Goal: Task Accomplishment & Management: Complete application form

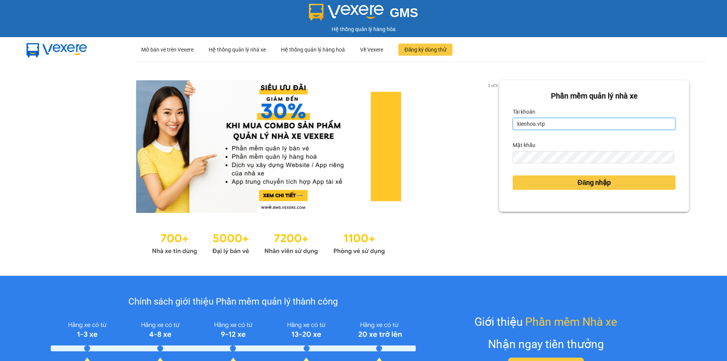
click at [548, 124] on input "kienhoa.vtp" at bounding box center [593, 124] width 163 height 12
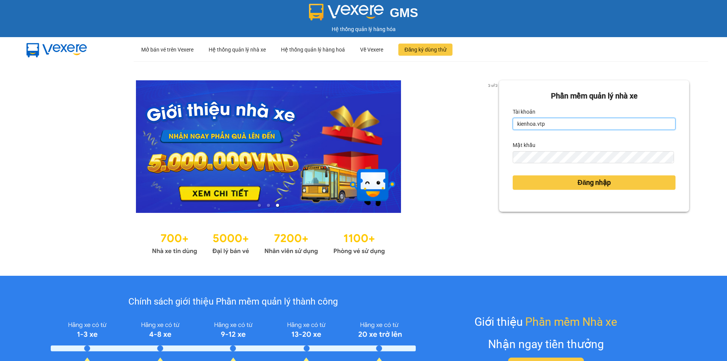
type input "ngocgiau.vtp"
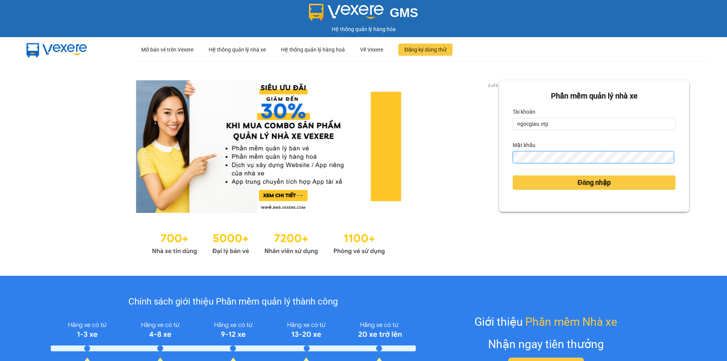
click at [512, 175] on button "Đăng nhập" at bounding box center [593, 182] width 163 height 14
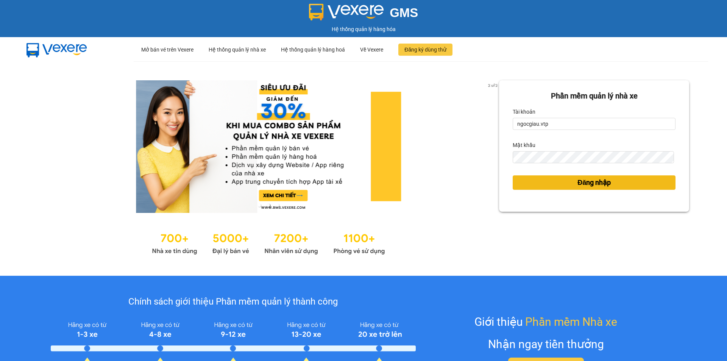
click at [608, 176] on button "Đăng nhập" at bounding box center [593, 182] width 163 height 14
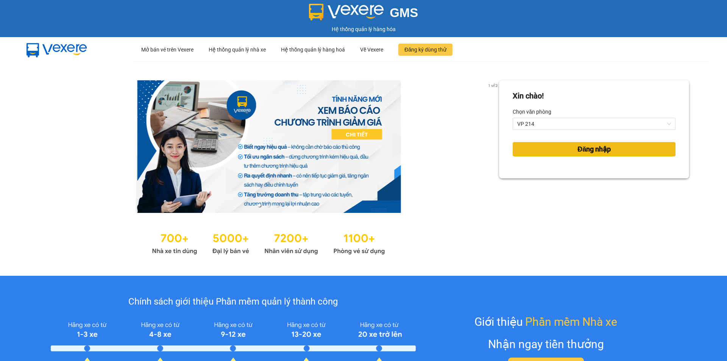
click at [593, 149] on span "Đăng nhập" at bounding box center [593, 149] width 33 height 11
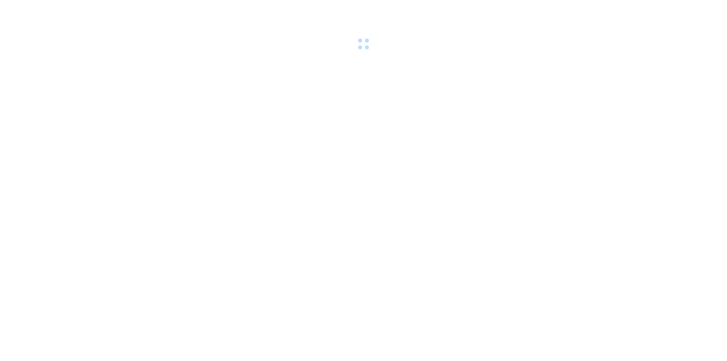
click at [639, 262] on body at bounding box center [363, 180] width 727 height 361
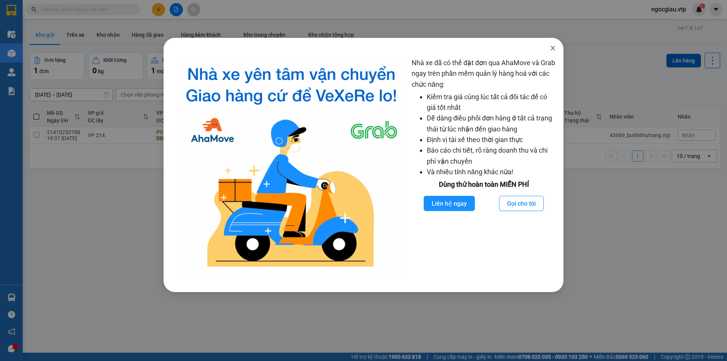
click at [555, 51] on icon "close" at bounding box center [553, 48] width 6 height 6
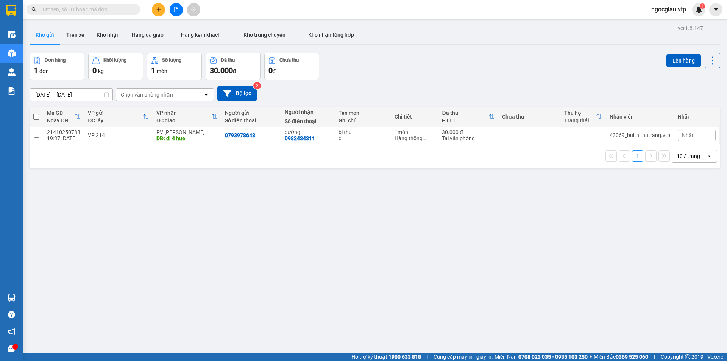
click at [543, 299] on div "ver 1.8.147 Kho gửi Trên xe [PERSON_NAME] Hàng đã giao Hàng kèm khách [PERSON_N…" at bounding box center [374, 203] width 696 height 361
click at [157, 11] on icon "plus" at bounding box center [158, 9] width 5 height 5
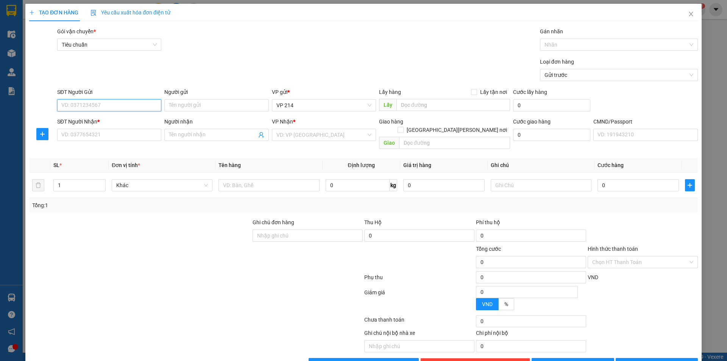
click at [100, 105] on input "SĐT Người Gửi" at bounding box center [109, 105] width 104 height 12
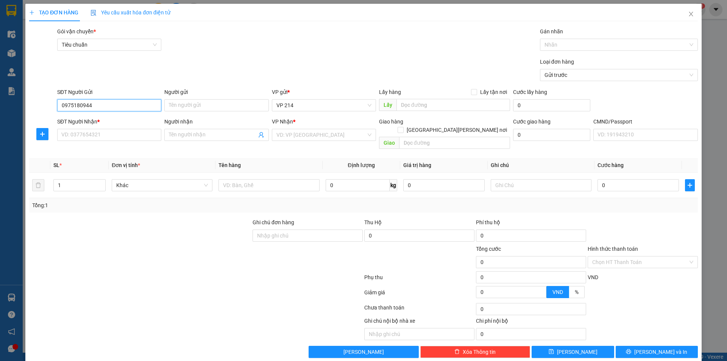
type input "0975180944"
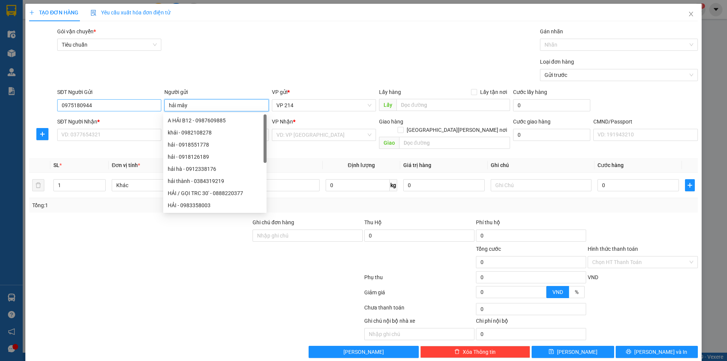
type input "hải mây"
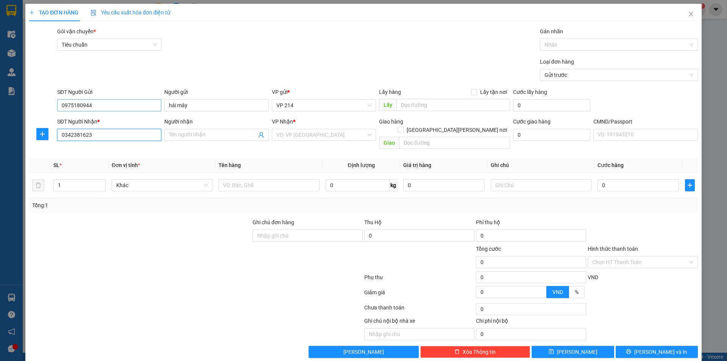
type input "0342381623"
type input "vân"
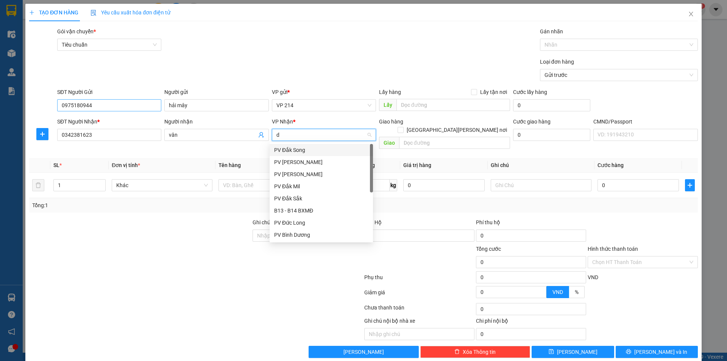
type input "dm"
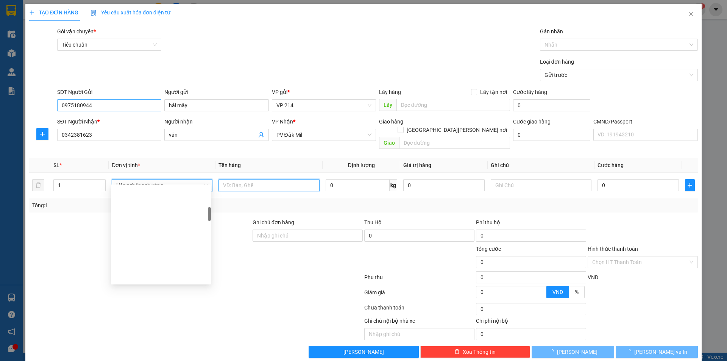
scroll to position [157, 0]
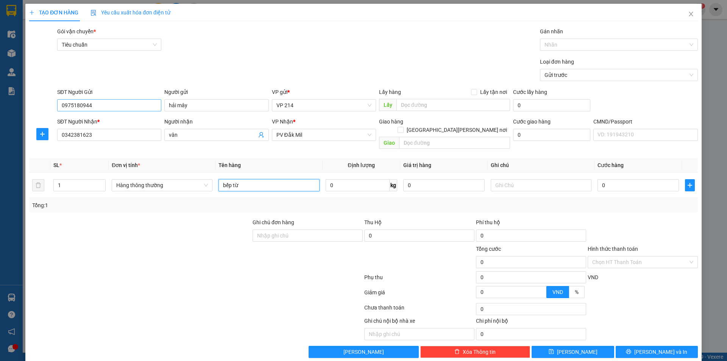
type input "bếp từ"
click at [437, 137] on input "text" at bounding box center [454, 143] width 111 height 12
type input "bể ko đền"
type input "1T"
type input "5"
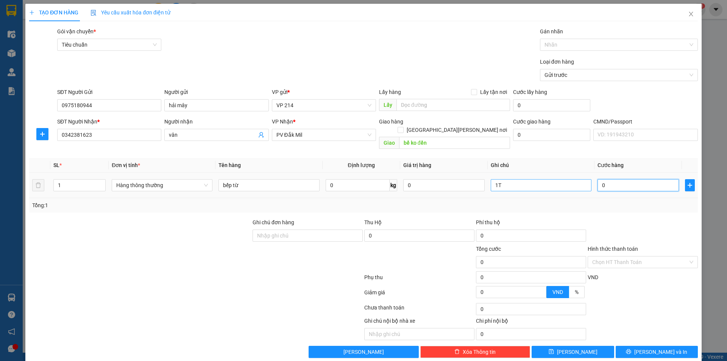
type input "5"
type input "50"
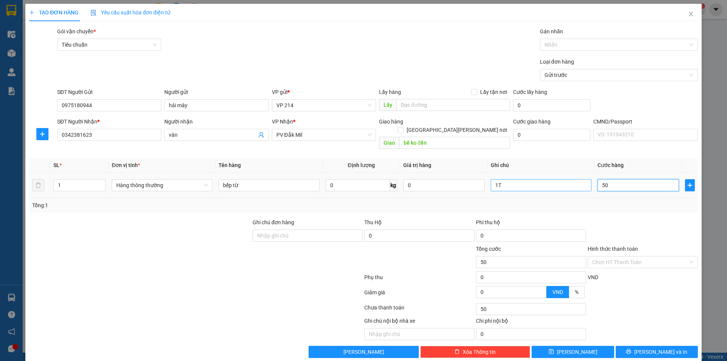
type input "500"
type input "5.000"
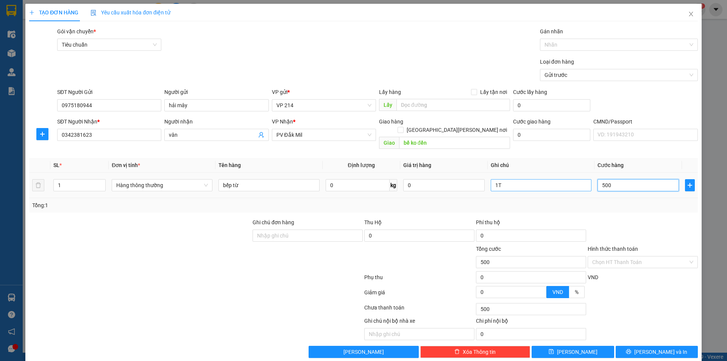
type input "5.000"
type input "50.000"
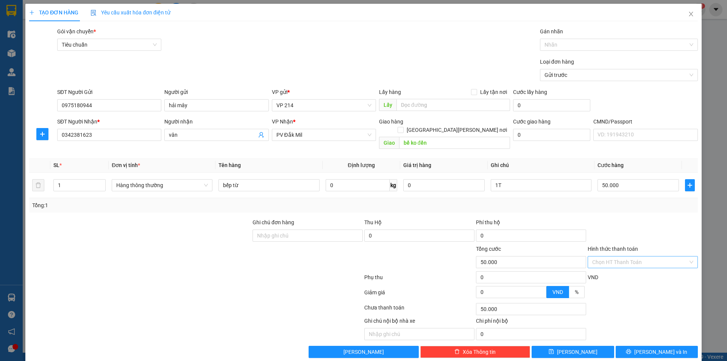
click at [613, 256] on input "Hình thức thanh toán" at bounding box center [640, 261] width 96 height 11
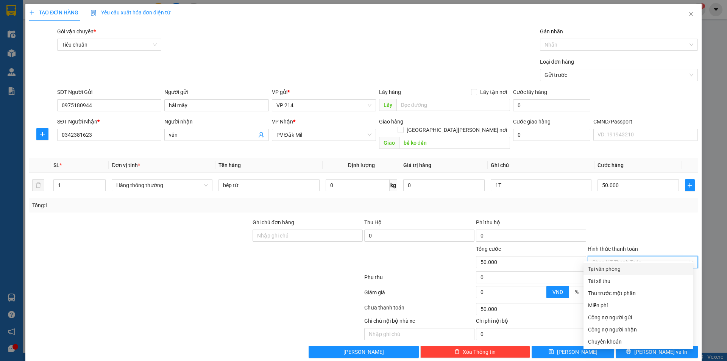
click at [613, 265] on div "Tại văn phòng" at bounding box center [638, 269] width 100 height 8
type input "0"
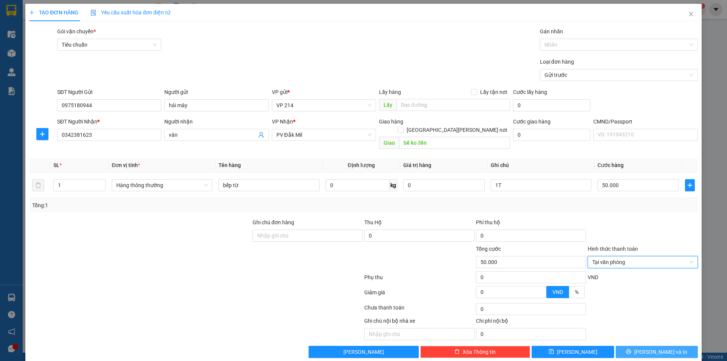
click at [646, 347] on span "[PERSON_NAME] và In" at bounding box center [660, 351] width 53 height 8
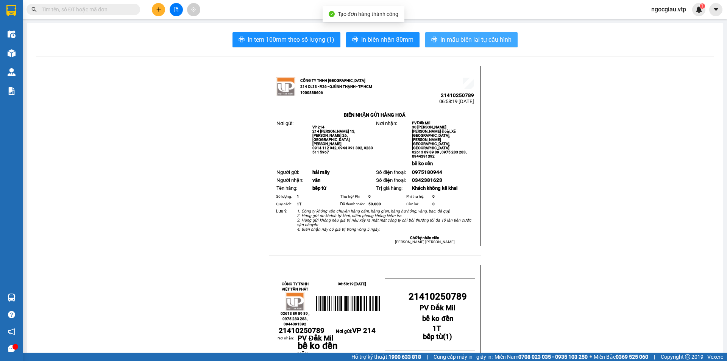
click at [456, 36] on span "In mẫu biên lai tự cấu hình" at bounding box center [475, 39] width 71 height 9
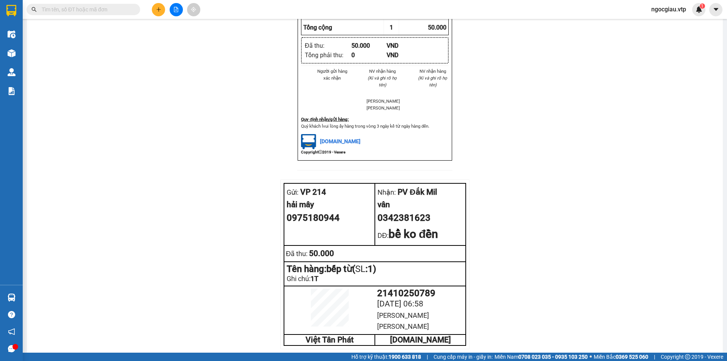
scroll to position [664, 0]
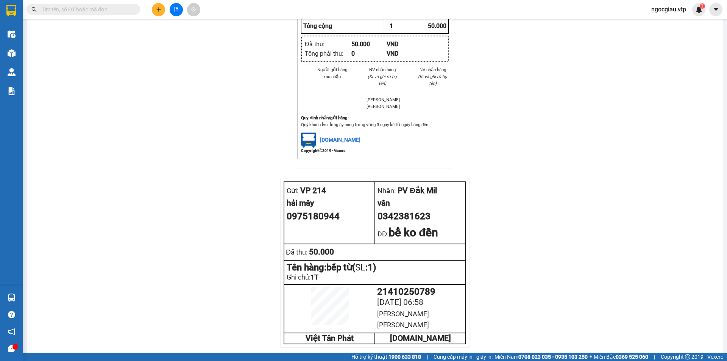
click at [660, 11] on span "ngocgiau.vtp" at bounding box center [668, 9] width 47 height 9
click at [673, 24] on span "Đăng xuất" at bounding box center [672, 23] width 32 height 8
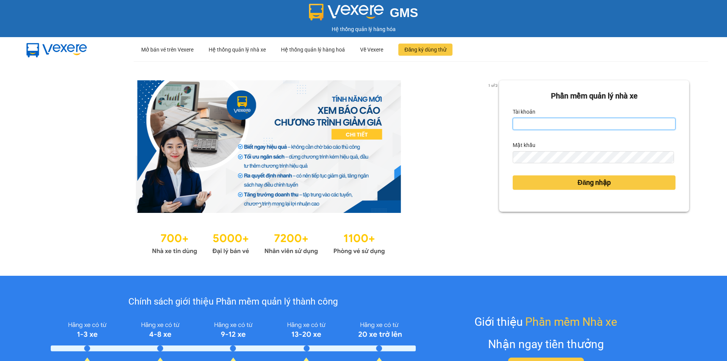
type input "kienhoa.vtp"
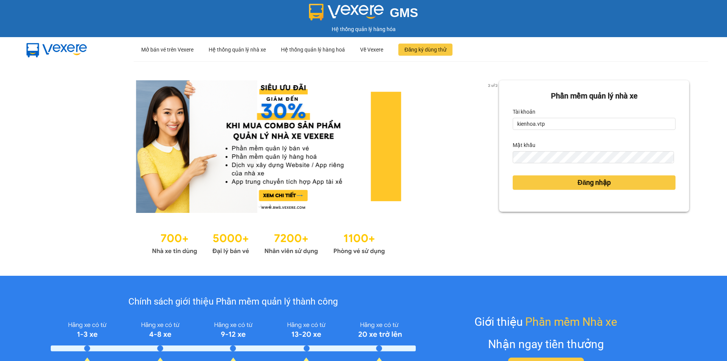
click at [309, 139] on div at bounding box center [268, 146] width 461 height 132
